Goal: Information Seeking & Learning: Compare options

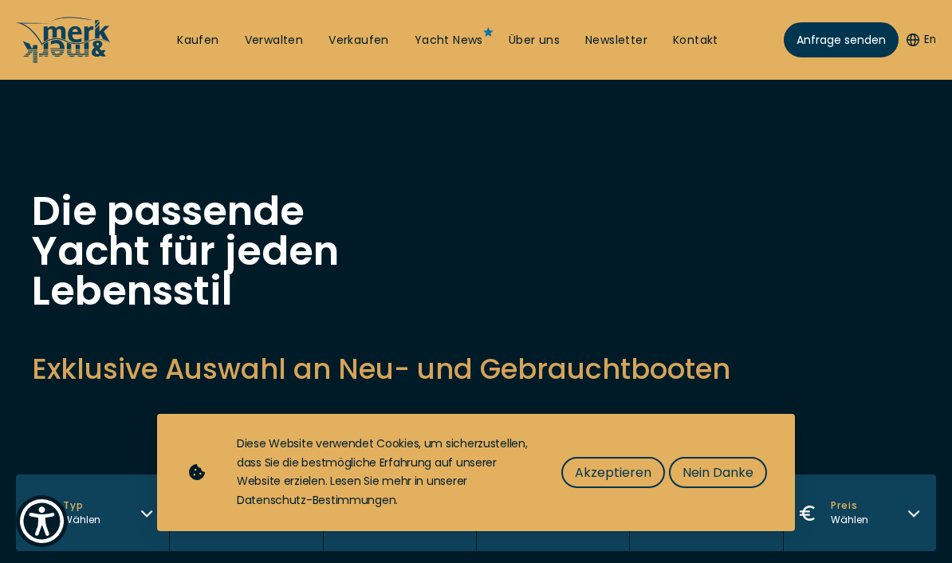
click at [627, 462] on button "Akzeptieren" at bounding box center [614, 472] width 104 height 31
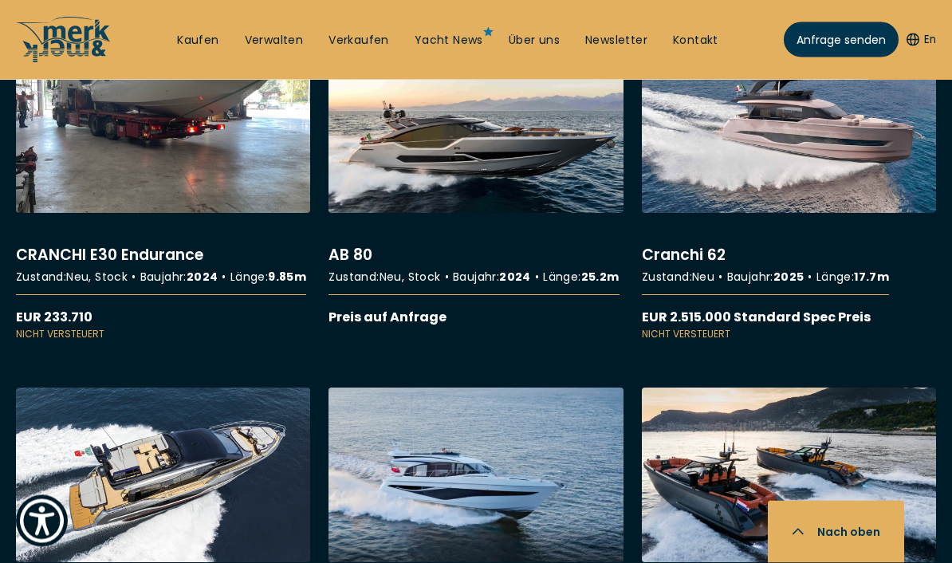
scroll to position [8774, 0]
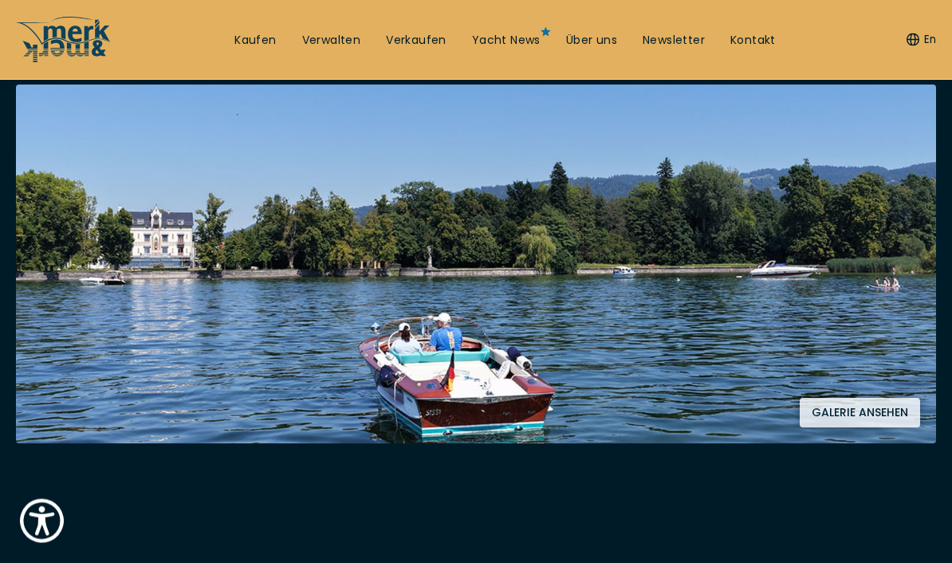
scroll to position [297, 0]
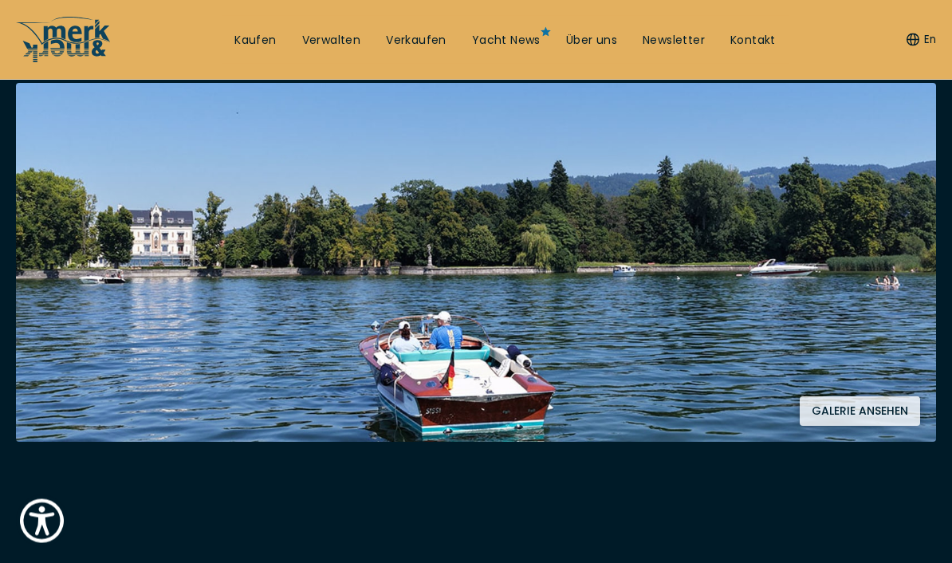
click at [889, 409] on button "Galerie ansehen" at bounding box center [860, 412] width 120 height 30
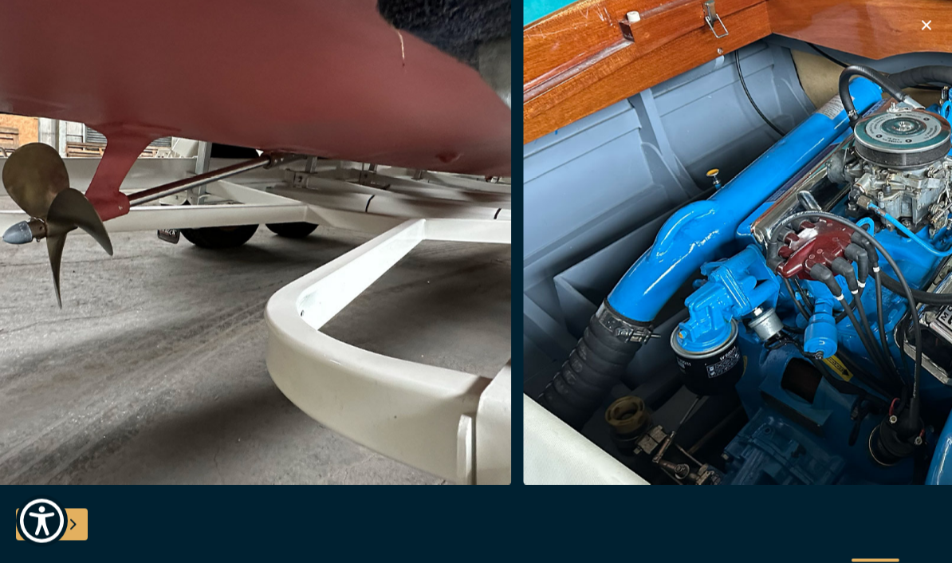
scroll to position [299, 0]
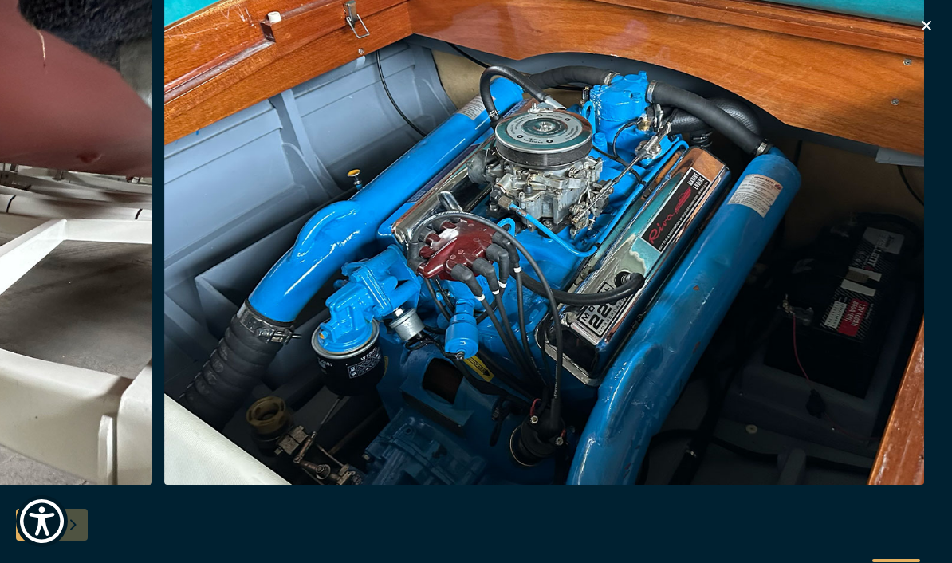
click at [927, 36] on button "button" at bounding box center [926, 28] width 19 height 24
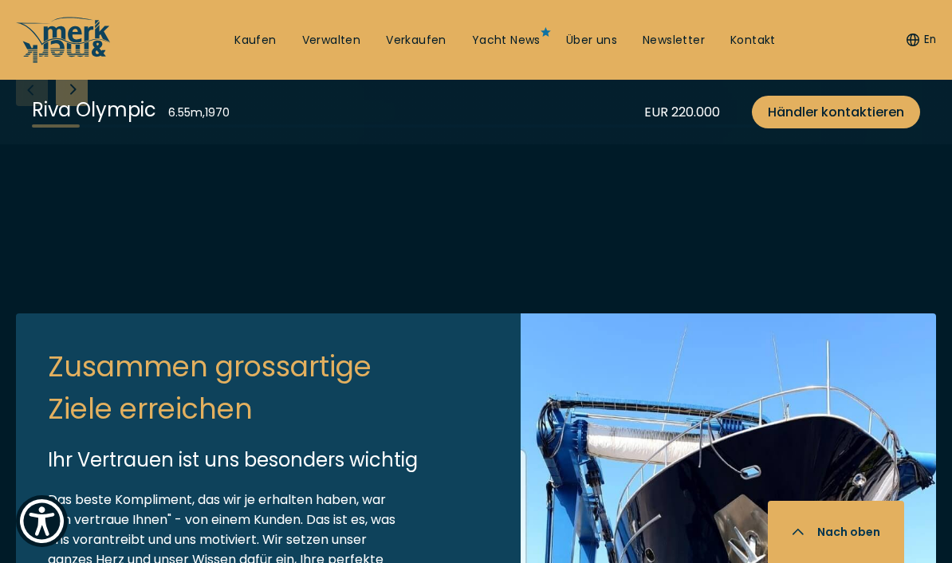
scroll to position [3574, 0]
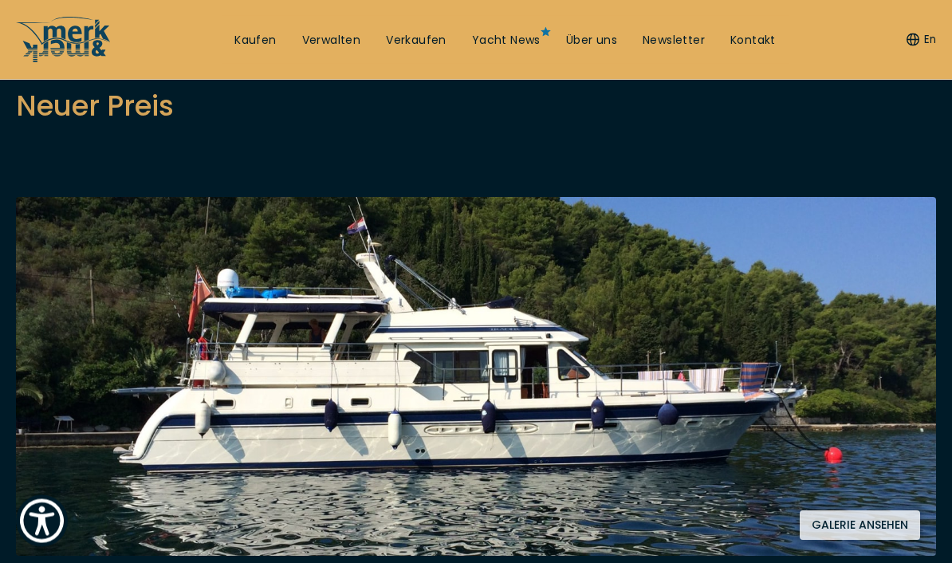
scroll to position [183, 0]
click at [868, 513] on button "Galerie ansehen" at bounding box center [860, 525] width 120 height 30
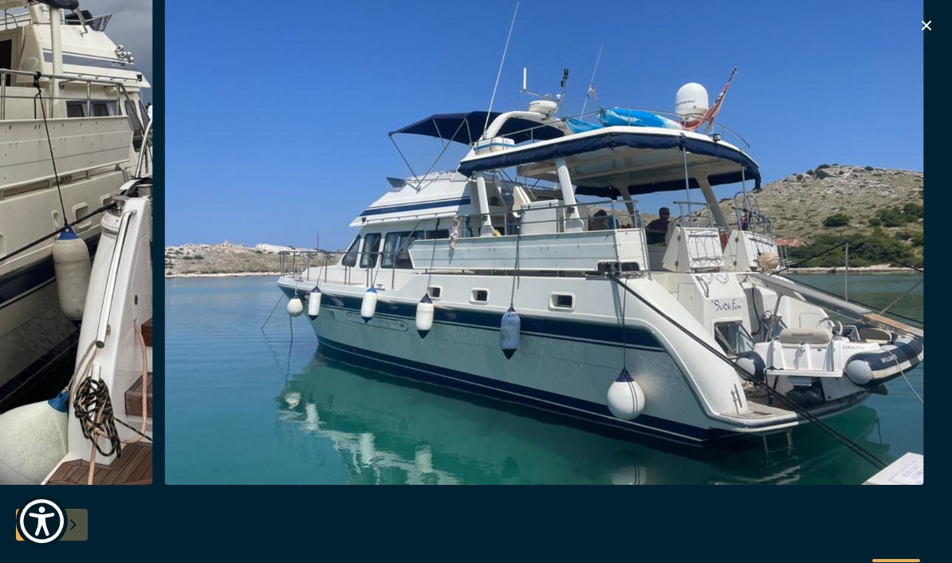
click at [926, 25] on icon "button" at bounding box center [927, 26] width 10 height 10
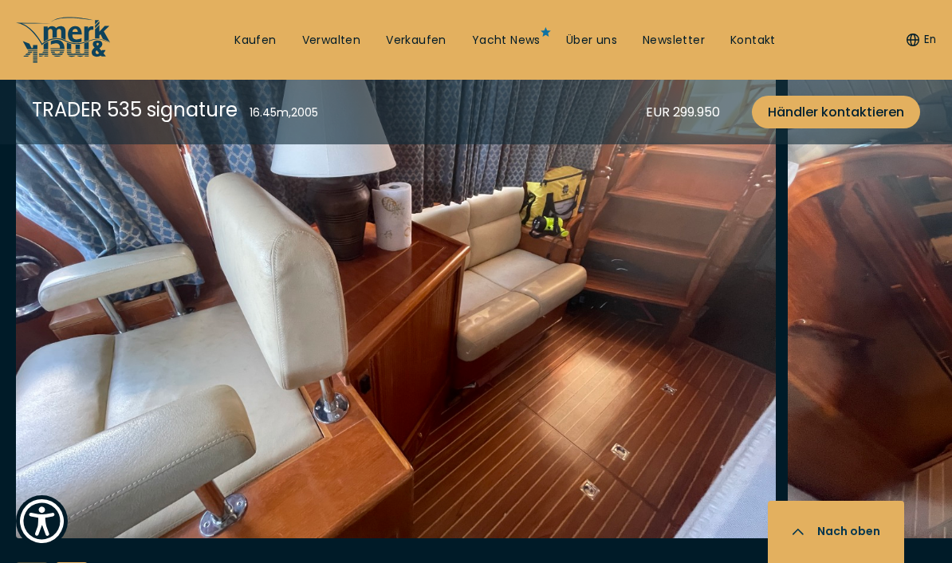
scroll to position [2703, 0]
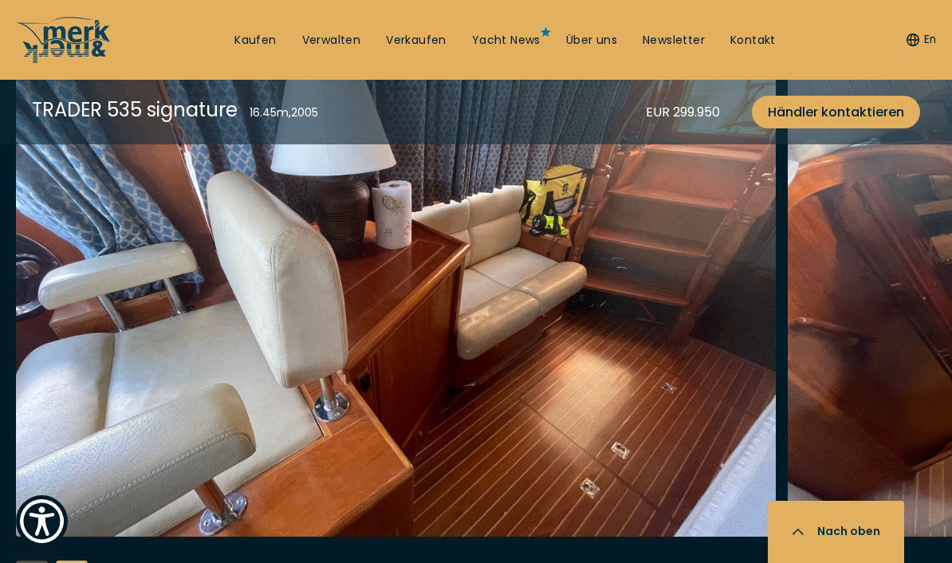
click at [572, 321] on img "button" at bounding box center [396, 281] width 760 height 510
